Goal: Task Accomplishment & Management: Manage account settings

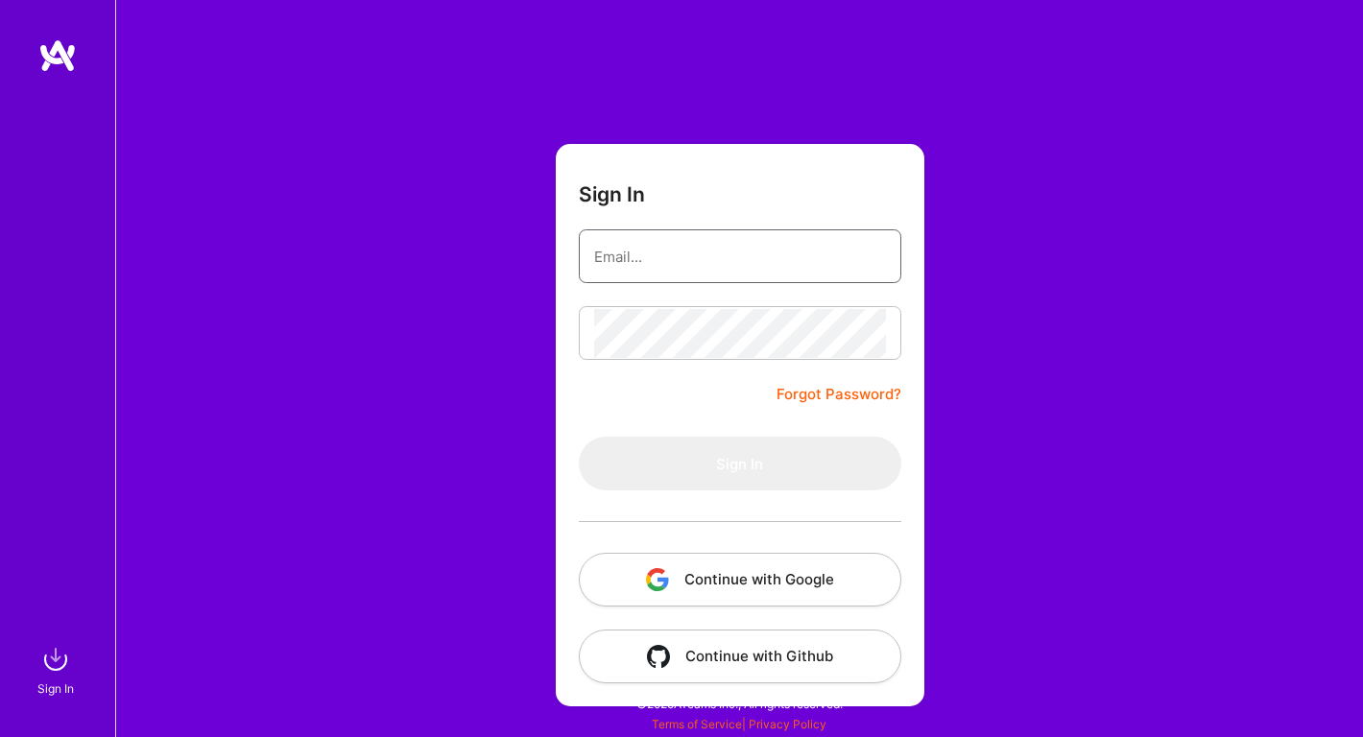
click at [662, 249] on input "email" at bounding box center [740, 256] width 292 height 49
type input "[EMAIL_ADDRESS][DOMAIN_NAME]"
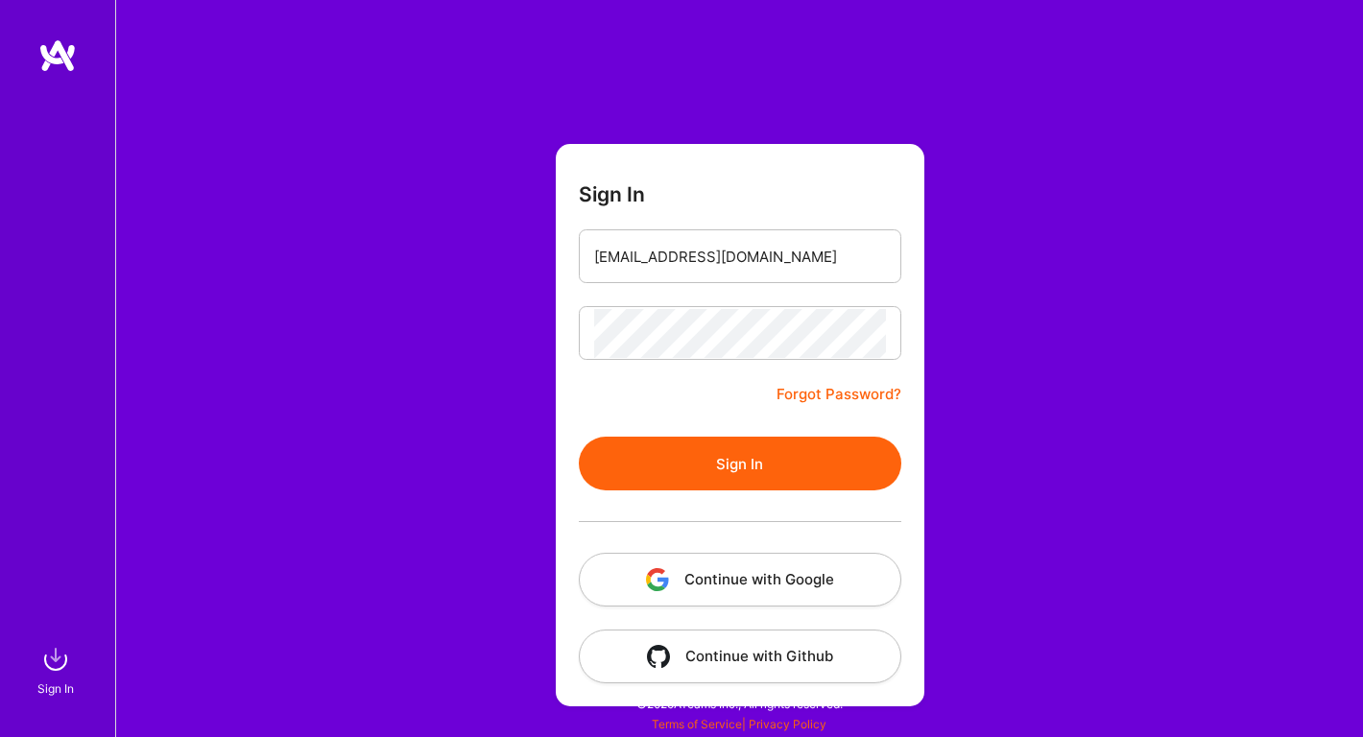
click at [727, 447] on button "Sign In" at bounding box center [740, 464] width 322 height 54
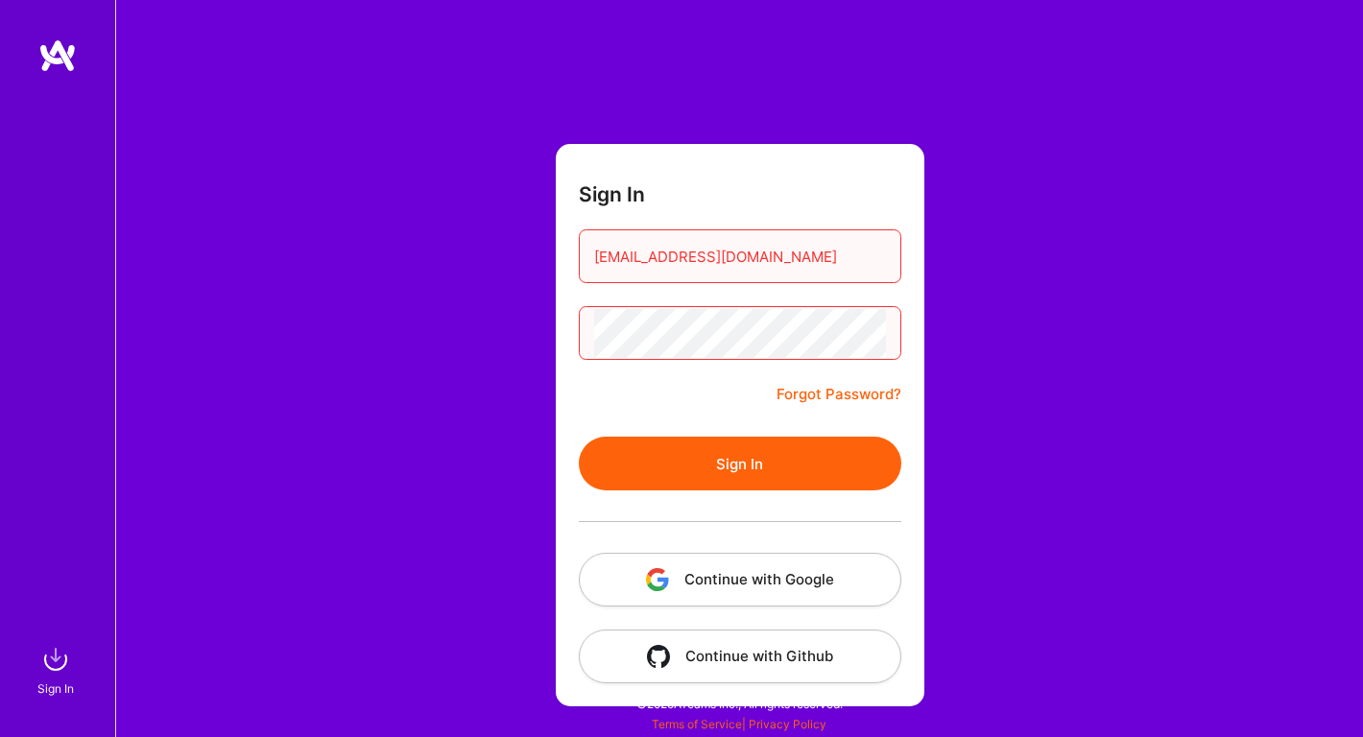
click at [728, 468] on button "Sign In" at bounding box center [740, 464] width 322 height 54
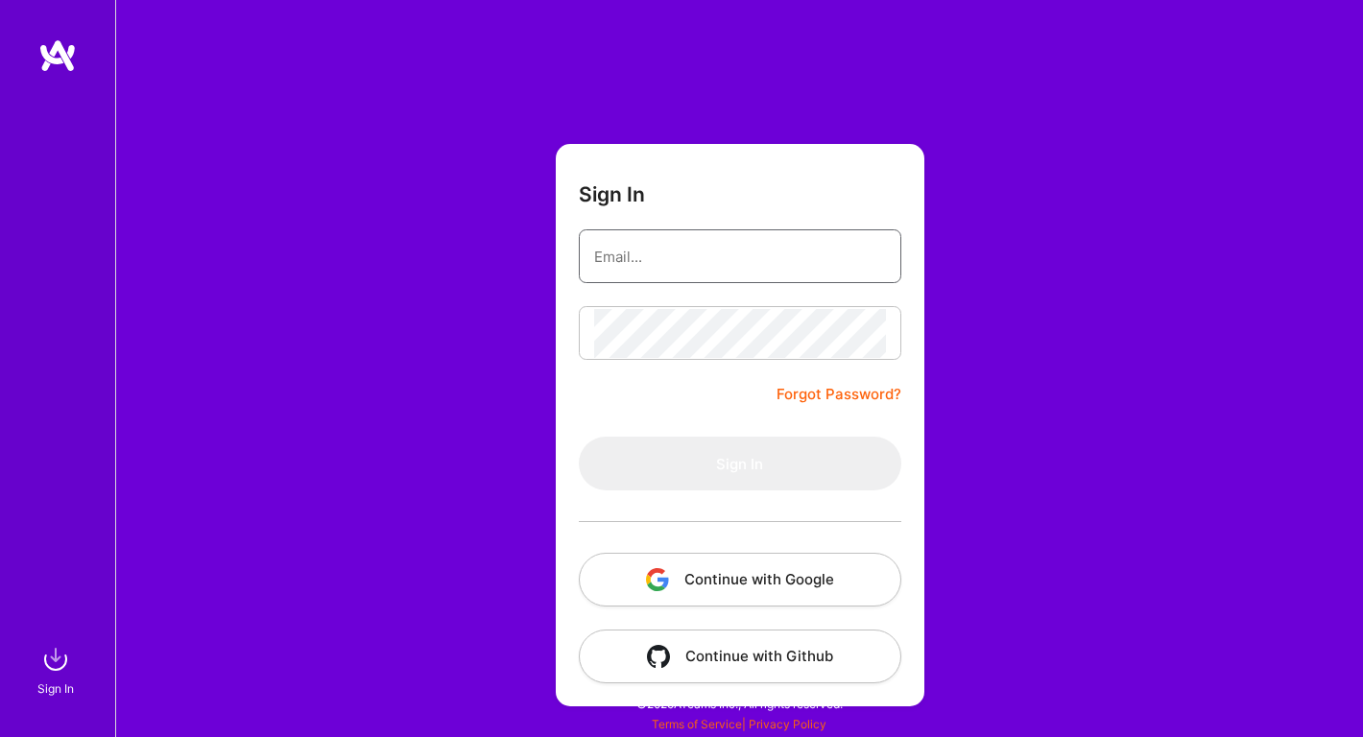
click at [609, 273] on input "email" at bounding box center [740, 256] width 292 height 49
type input "[EMAIL_ADDRESS][DOMAIN_NAME]"
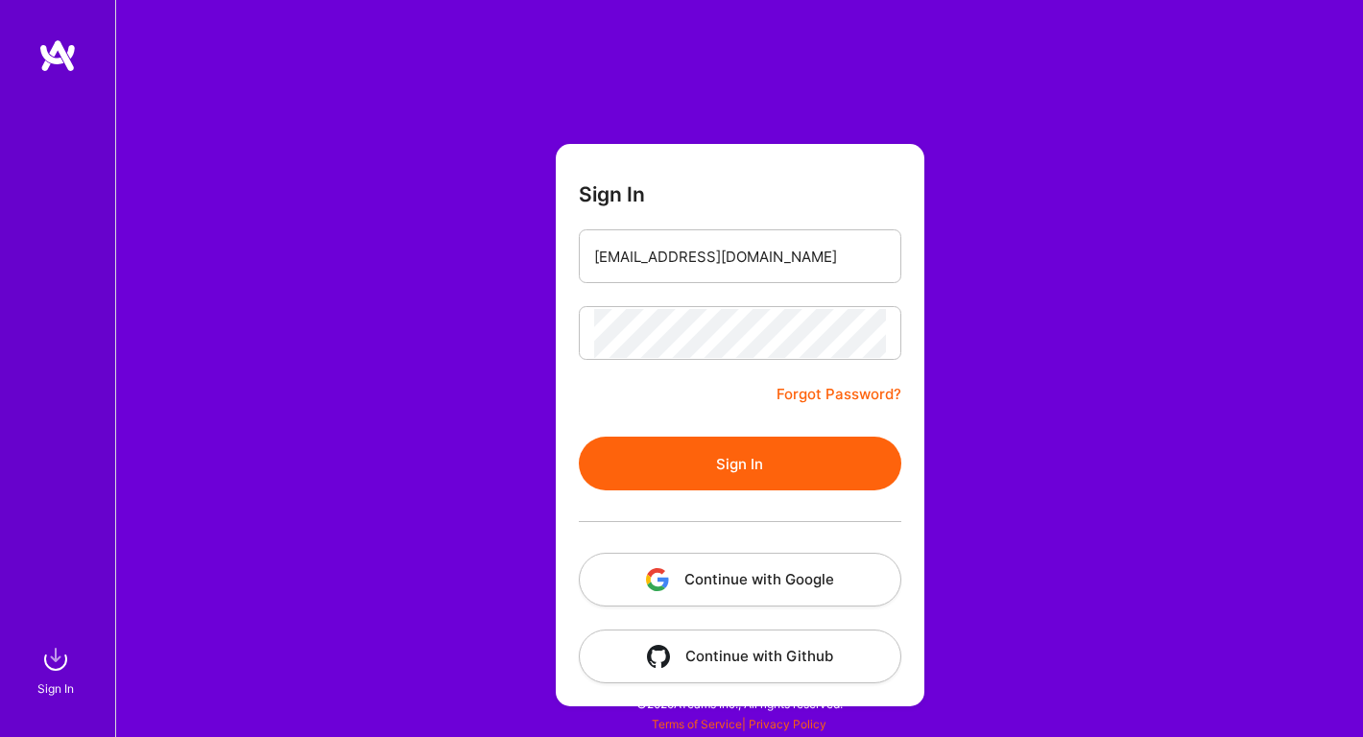
click at [743, 470] on button "Sign In" at bounding box center [740, 464] width 322 height 54
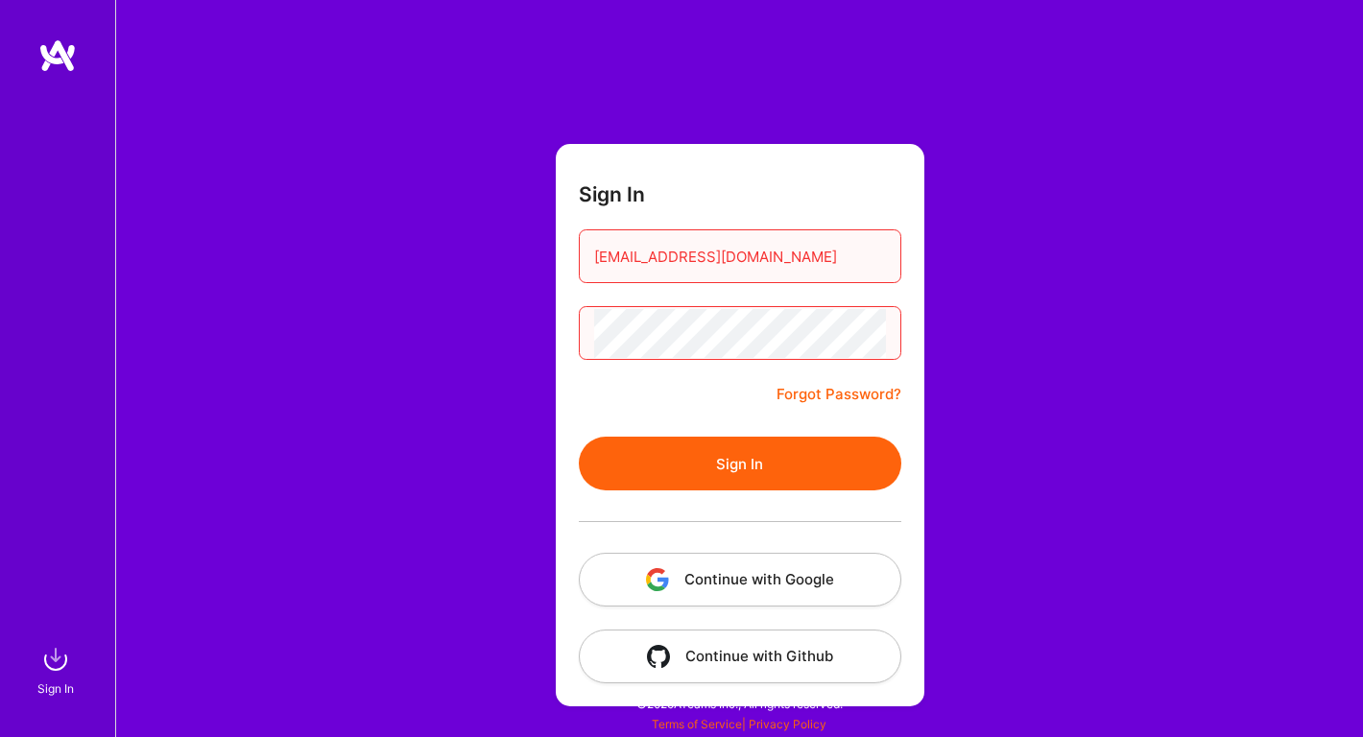
click at [751, 261] on input "[EMAIL_ADDRESS][DOMAIN_NAME]" at bounding box center [740, 256] width 292 height 49
click at [590, 257] on div "[EMAIL_ADDRESS][DOMAIN_NAME]" at bounding box center [740, 256] width 322 height 54
